Goal: Transaction & Acquisition: Purchase product/service

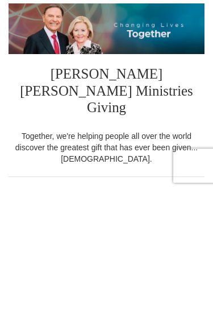
scroll to position [129, 0]
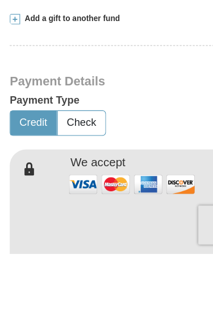
scroll to position [391, 0]
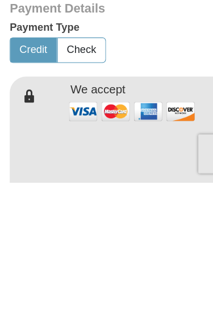
type input "210.00"
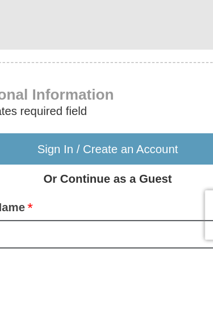
scroll to position [576, 0]
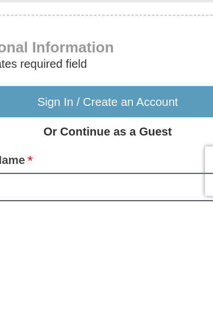
click at [30, 269] on div "First Name * Please enter First Name" at bounding box center [107, 291] width 196 height 44
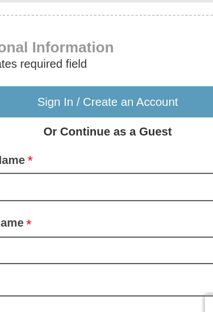
click at [51, 170] on span "*" at bounding box center [53, 178] width 4 height 16
click at [22, 186] on input "First Name *" at bounding box center [107, 195] width 196 height 19
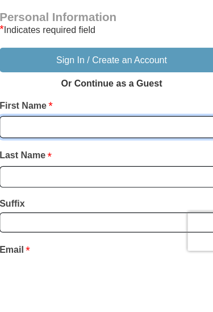
type input "[PERSON_NAME]"
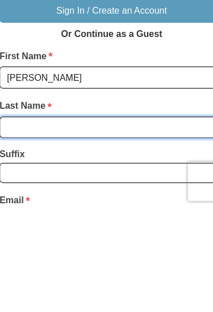
type input "[PERSON_NAME]"
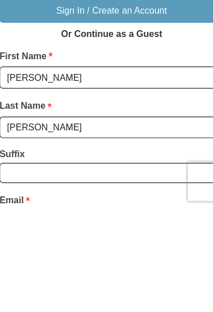
scroll to position [805, 0]
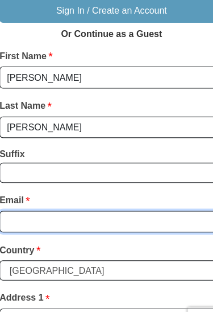
click at [23, 185] on input "Email *" at bounding box center [107, 194] width 196 height 19
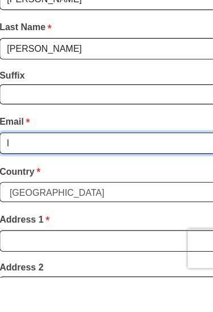
type input "[EMAIL_ADDRESS][DOMAIN_NAME]"
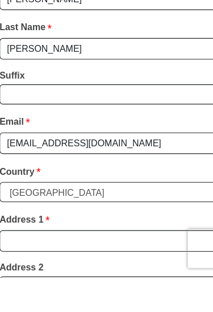
scroll to position [874, 0]
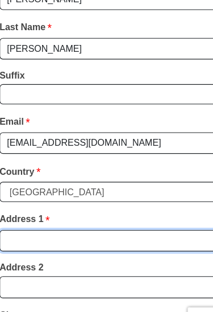
click at [11, 202] on input "Address 1 *" at bounding box center [107, 211] width 196 height 19
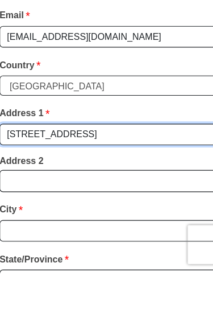
scroll to position [895, 0]
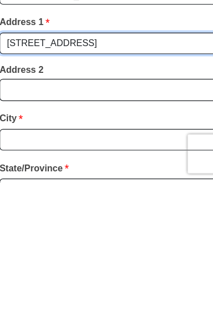
type input "[STREET_ADDRESS]"
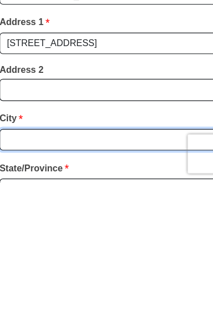
click at [23, 265] on input "City *" at bounding box center [107, 274] width 196 height 19
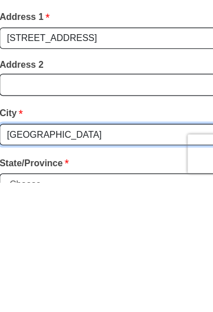
type input "[GEOGRAPHIC_DATA]"
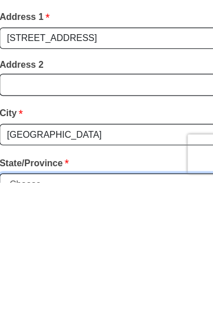
click at [30, 304] on select "Choose [US_STATE] [US_STATE] [US_STATE] [US_STATE] [US_STATE] Armed Forces Amer…" at bounding box center [107, 313] width 196 height 18
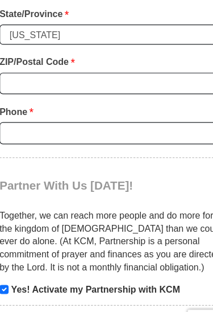
scroll to position [1075, 0]
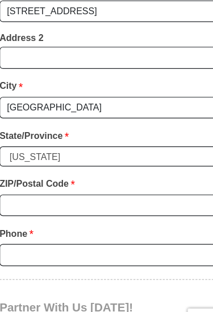
click at [54, 128] on select "Choose [US_STATE] [US_STATE] [US_STATE] [US_STATE] [US_STATE] Armed Forces Amer…" at bounding box center [107, 137] width 196 height 18
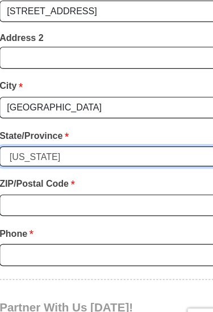
select select "TN"
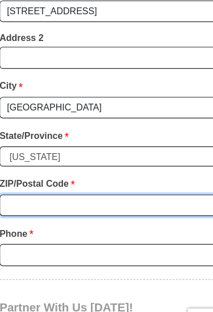
click at [9, 170] on input "ZIP/Postal Code *" at bounding box center [107, 179] width 196 height 19
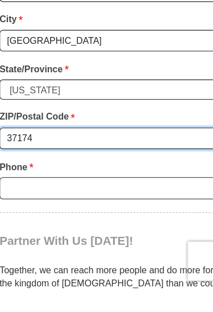
type input "37174"
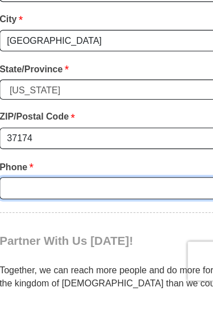
click at [33, 213] on input "Phone * *" at bounding box center [107, 222] width 196 height 19
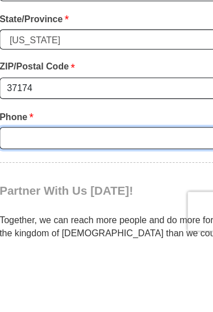
type input "6159441172"
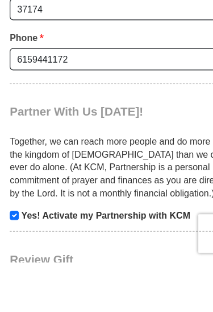
scroll to position [1246, 0]
